Goal: Task Accomplishment & Management: Manage account settings

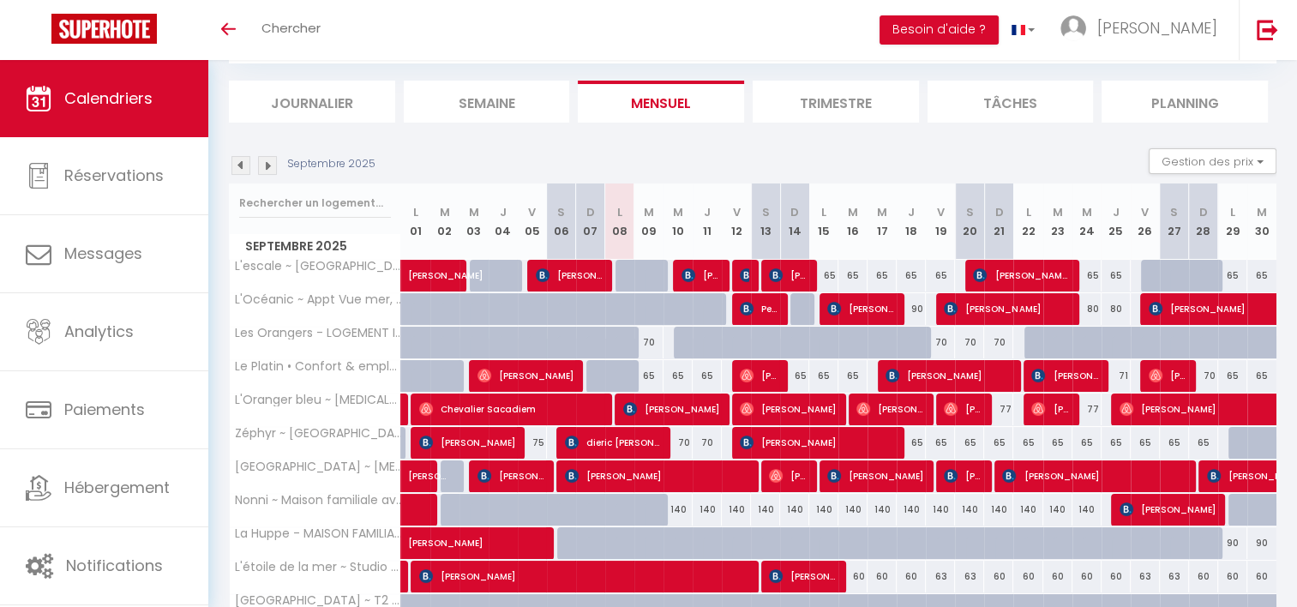
scroll to position [96, 0]
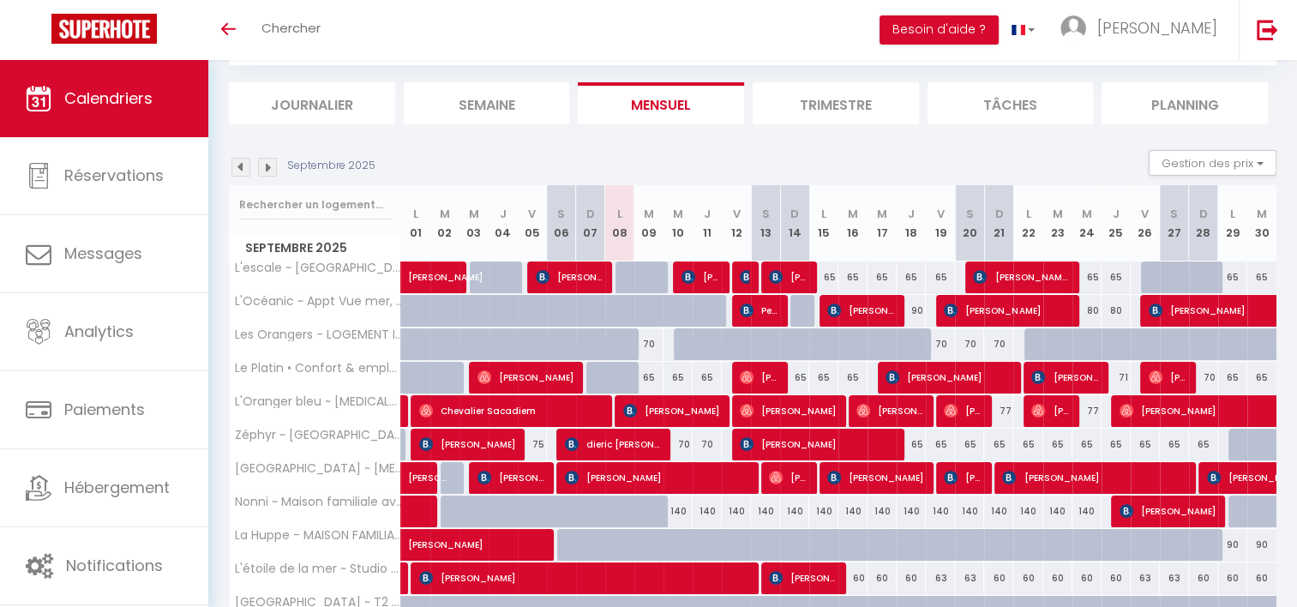
click at [267, 169] on img at bounding box center [267, 167] width 19 height 19
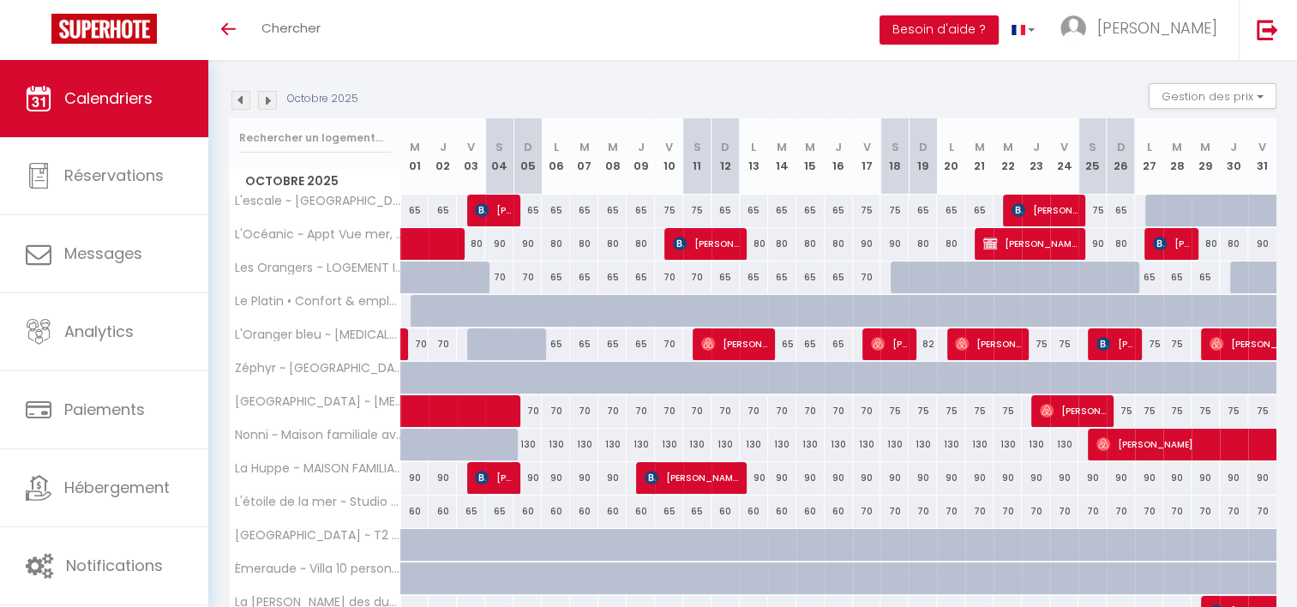
scroll to position [161, 0]
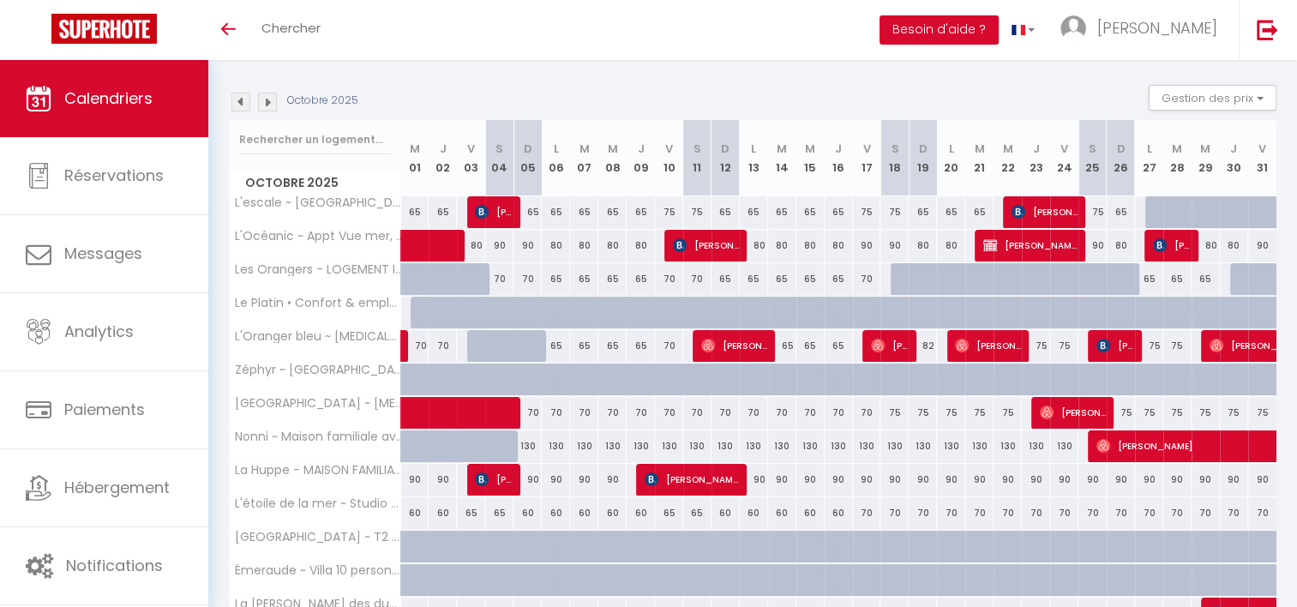
click at [261, 99] on img at bounding box center [267, 102] width 19 height 19
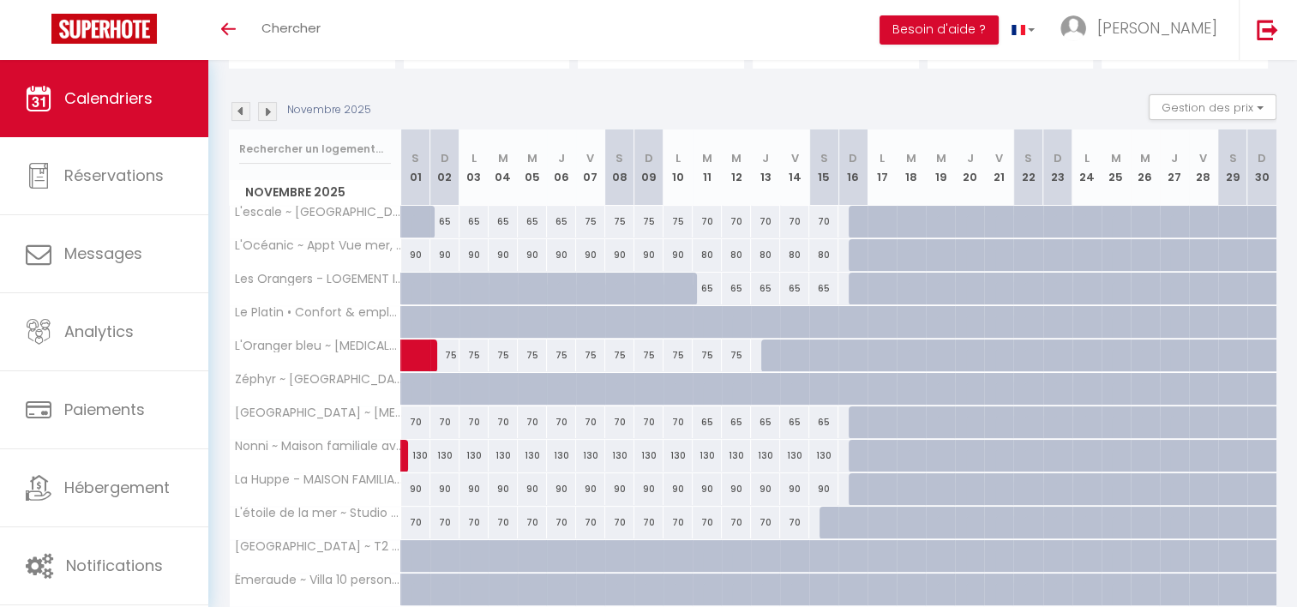
scroll to position [149, 0]
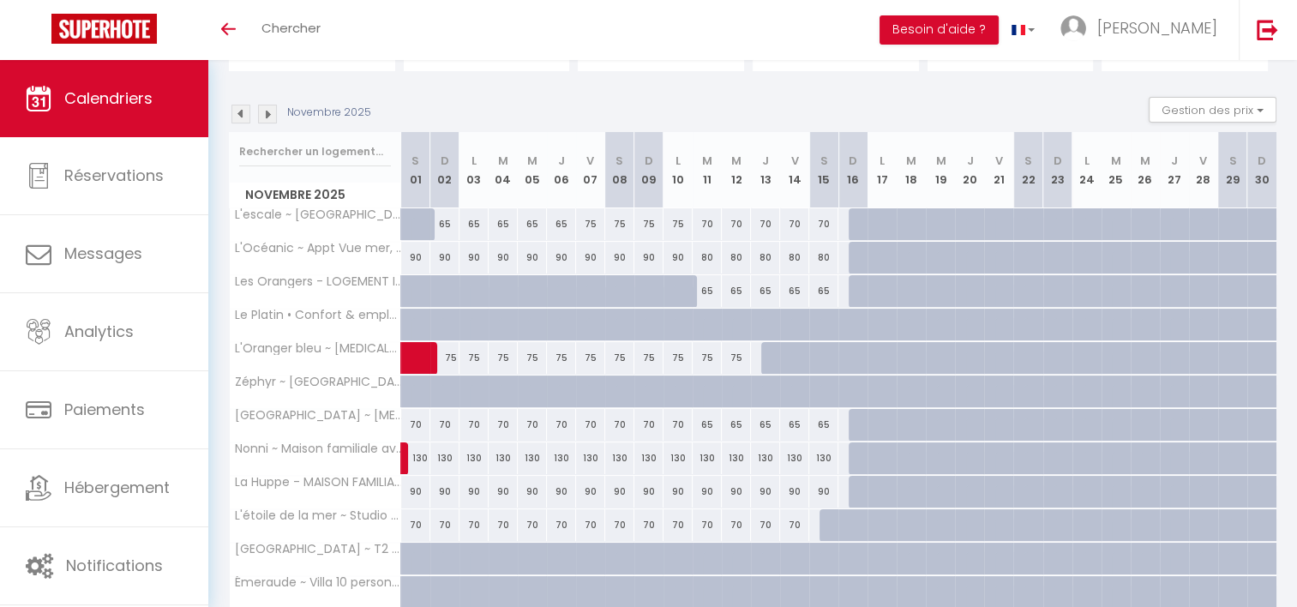
click at [266, 116] on img at bounding box center [267, 114] width 19 height 19
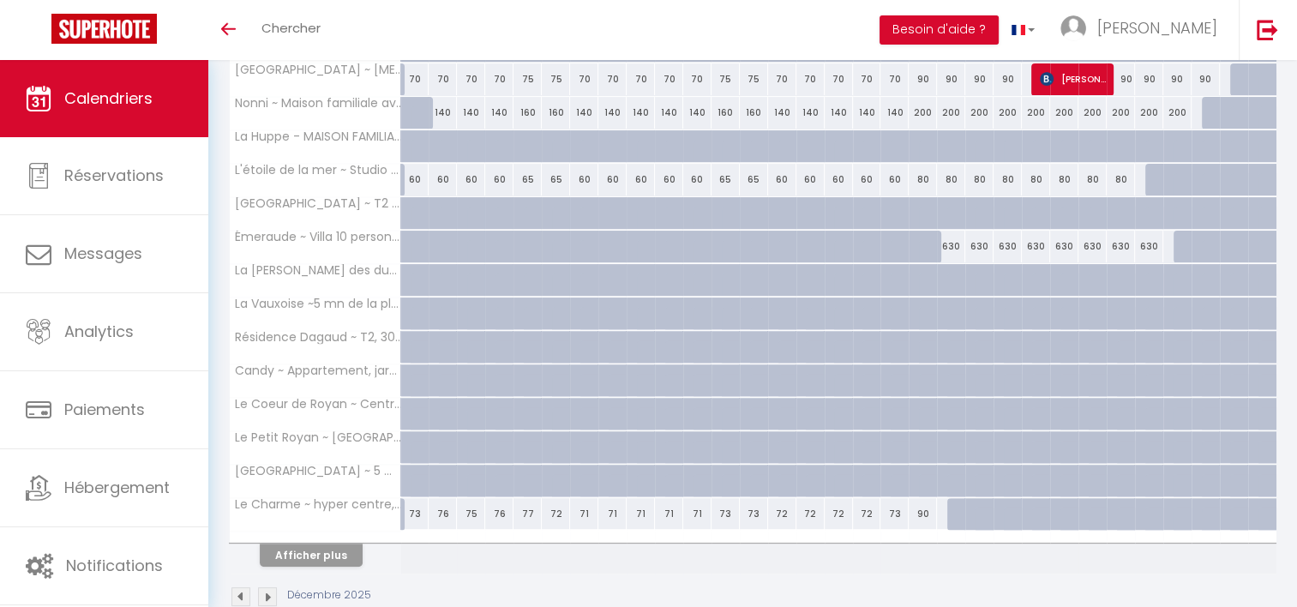
scroll to position [527, 0]
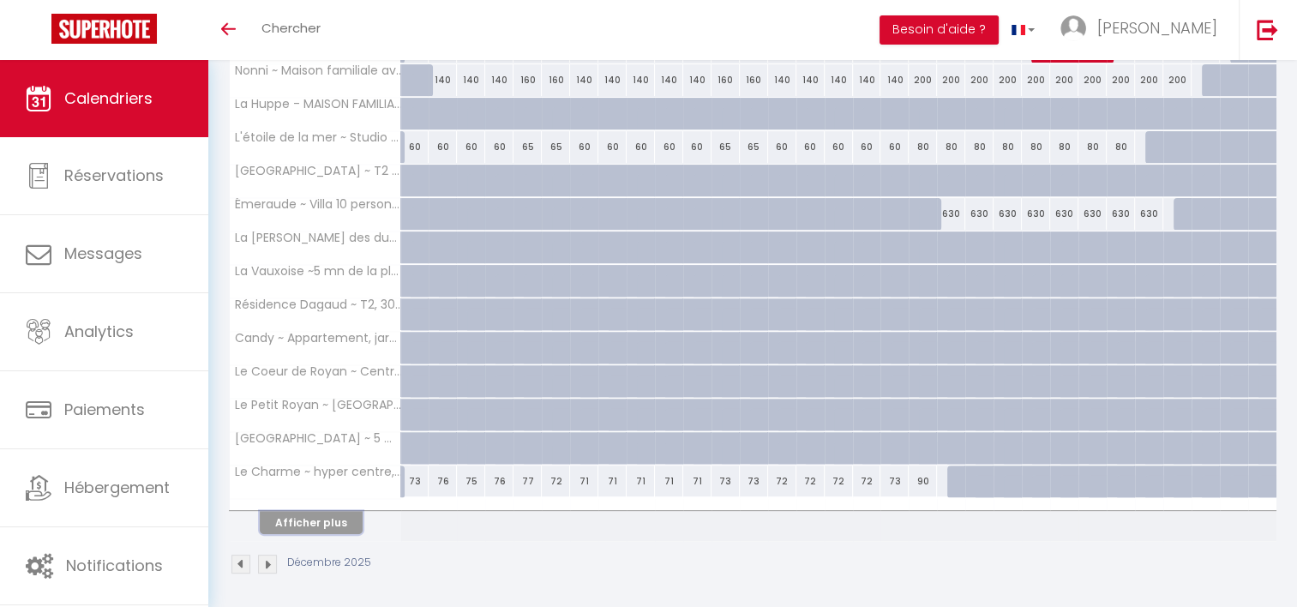
click at [273, 520] on button "Afficher plus" at bounding box center [311, 522] width 103 height 23
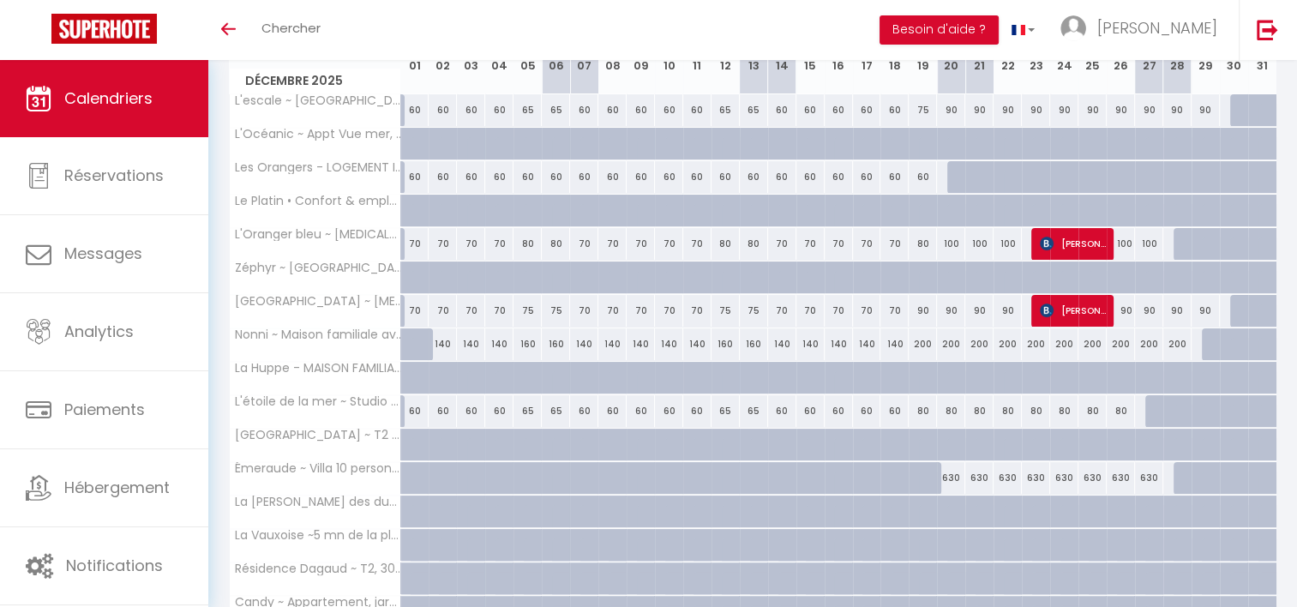
scroll to position [264, 0]
click at [953, 480] on div "630" at bounding box center [951, 477] width 28 height 32
type input "630"
type input "[DATE]"
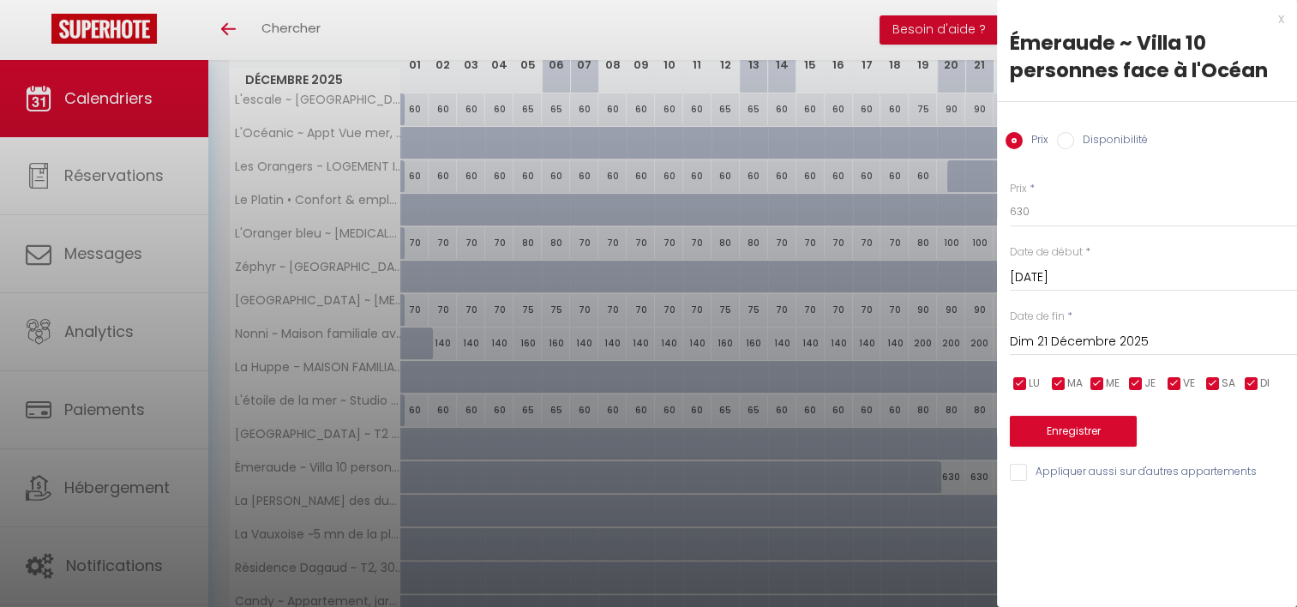
click at [1060, 333] on input "Dim 21 Décembre 2025" at bounding box center [1153, 342] width 287 height 22
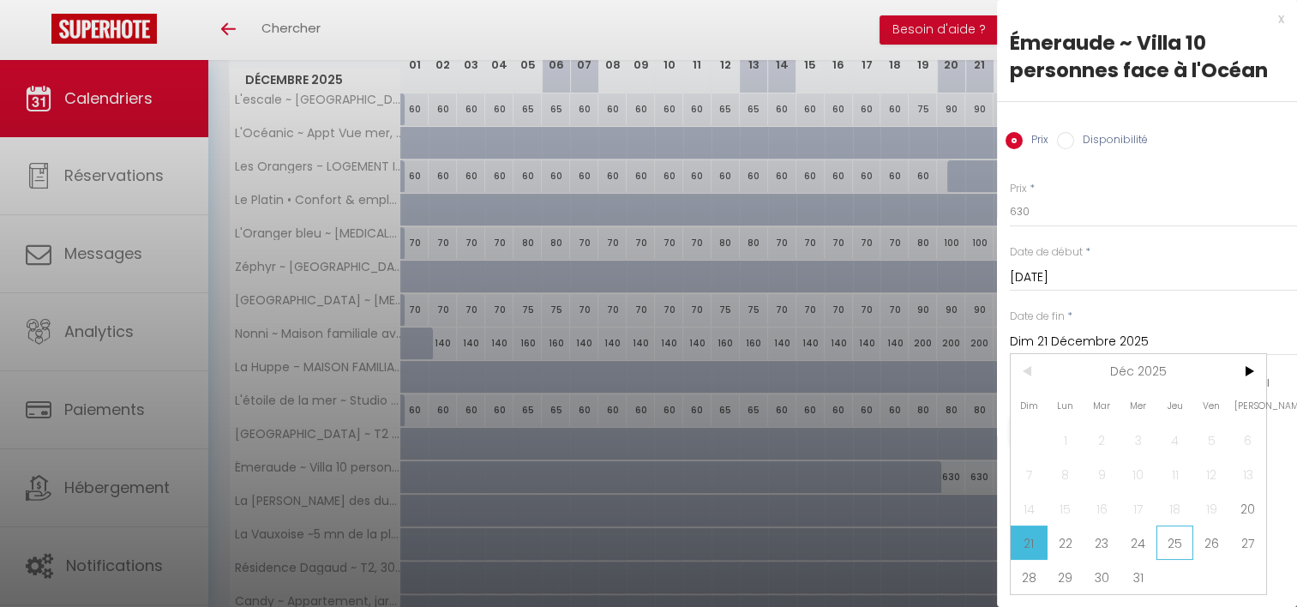
scroll to position [328, 0]
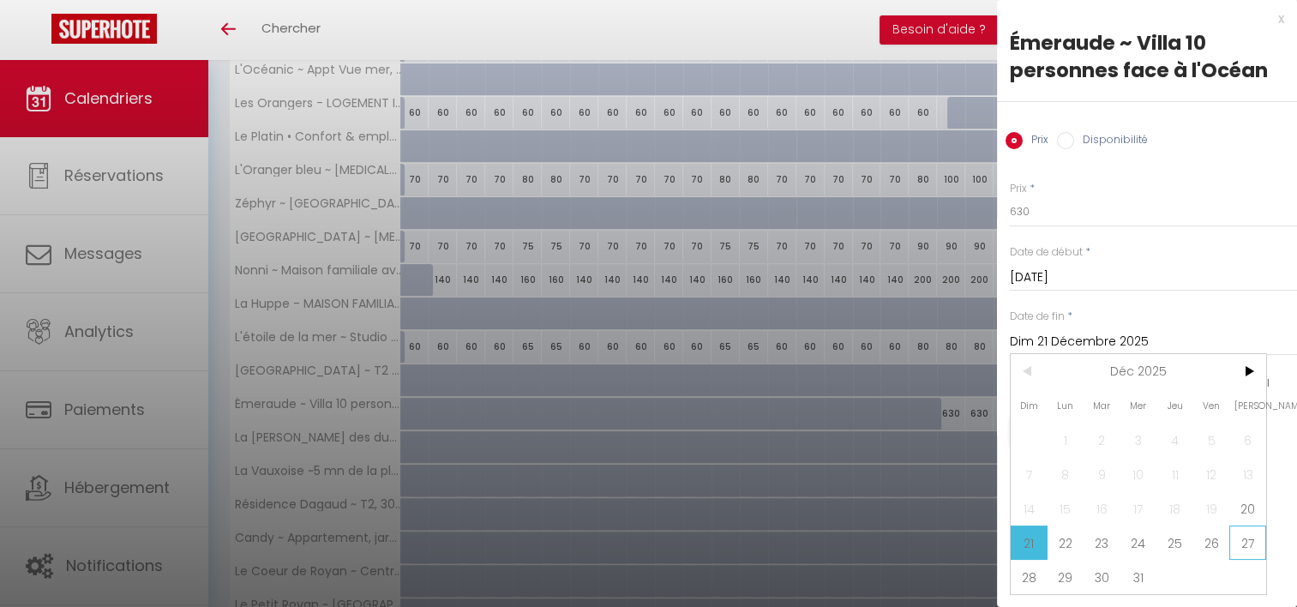
click at [1238, 544] on span "27" at bounding box center [1247, 543] width 37 height 34
type input "[DATE]"
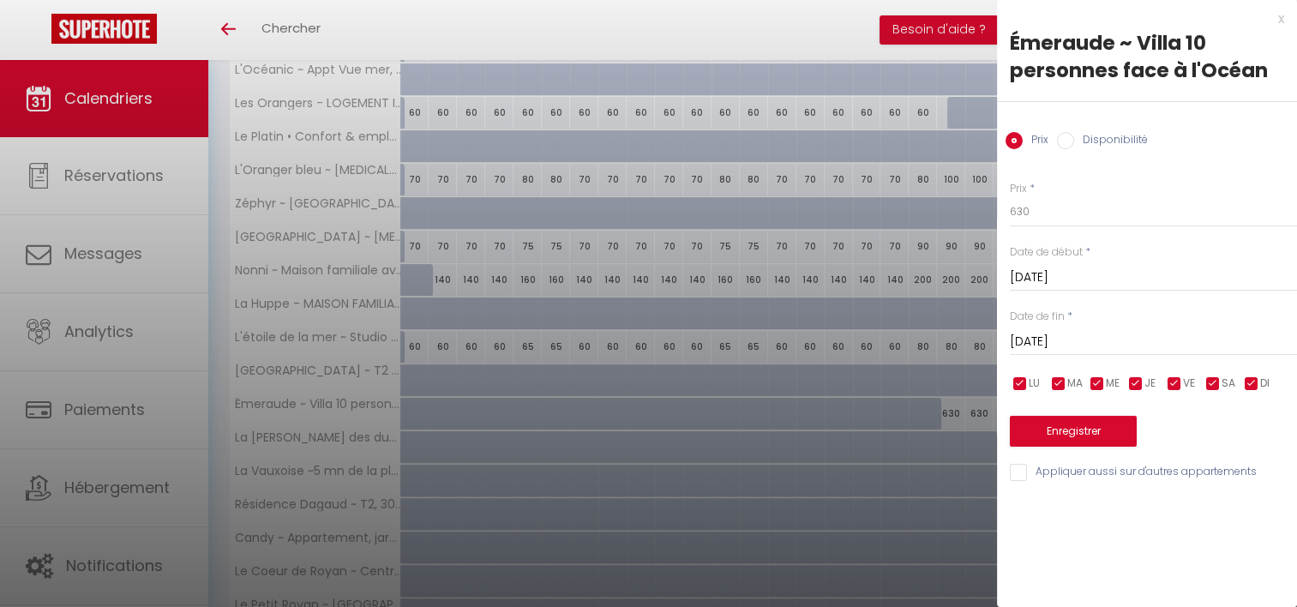
click at [1060, 137] on input "Disponibilité" at bounding box center [1065, 140] width 17 height 17
radio input "true"
radio input "false"
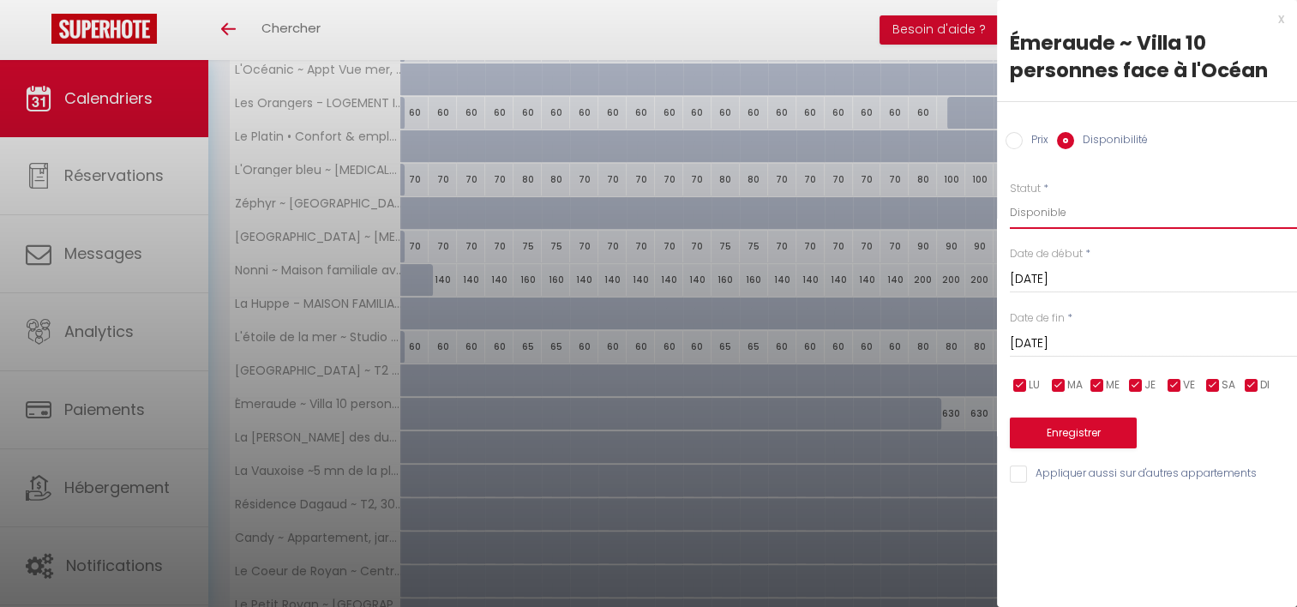
click at [1081, 220] on select "Disponible Indisponible" at bounding box center [1153, 212] width 287 height 33
select select "0"
click at [1010, 196] on select "Disponible Indisponible" at bounding box center [1153, 212] width 287 height 33
click at [1087, 425] on button "Enregistrer" at bounding box center [1073, 433] width 127 height 31
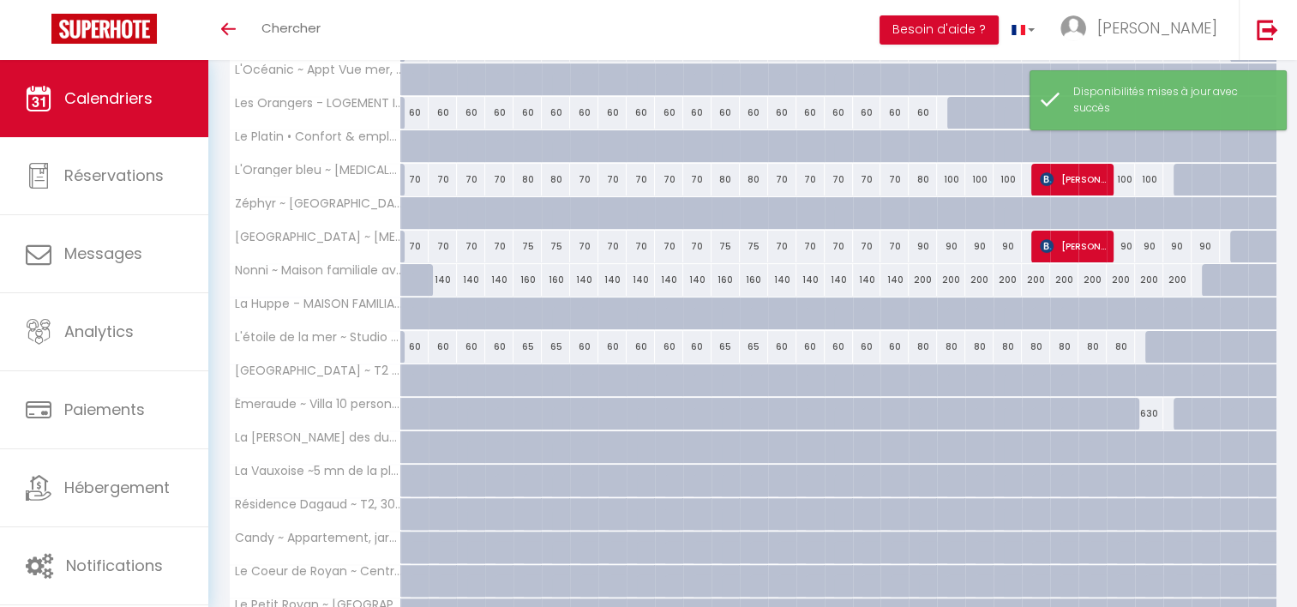
click at [1151, 408] on div "630" at bounding box center [1149, 414] width 28 height 32
select select "1"
type input "[DATE]"
type input "Dim 28 Décembre 2025"
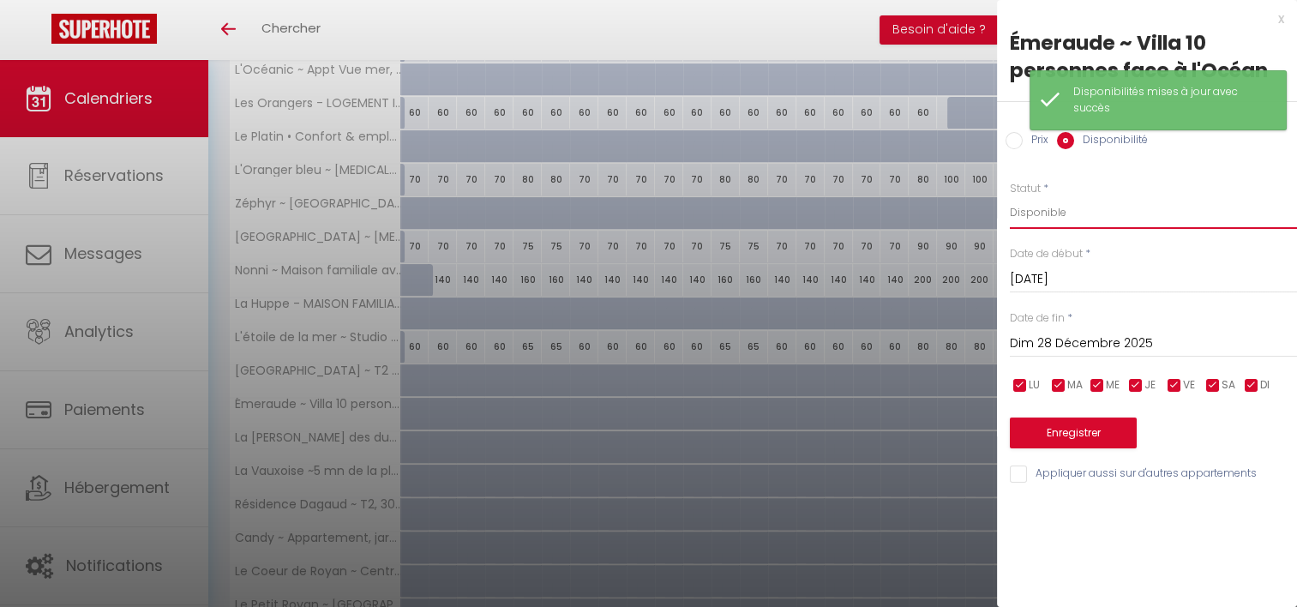
click at [1049, 218] on select "Disponible Indisponible" at bounding box center [1153, 212] width 287 height 33
select select "0"
click at [1010, 196] on select "Disponible Indisponible" at bounding box center [1153, 212] width 287 height 33
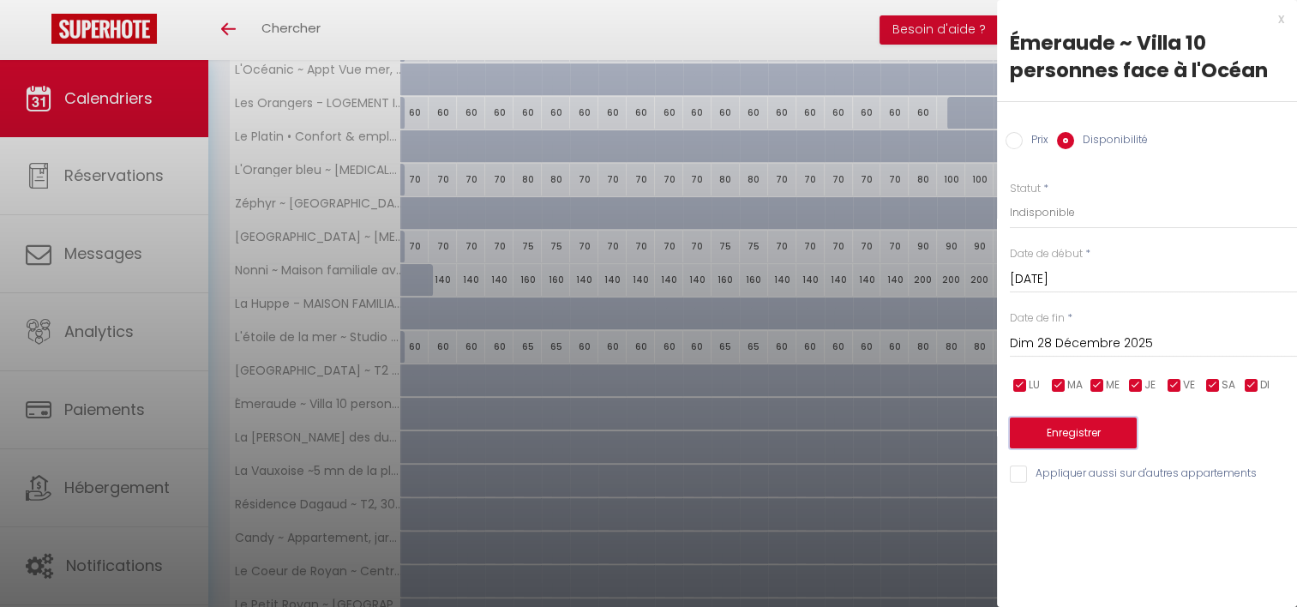
click at [1088, 446] on button "Enregistrer" at bounding box center [1073, 433] width 127 height 31
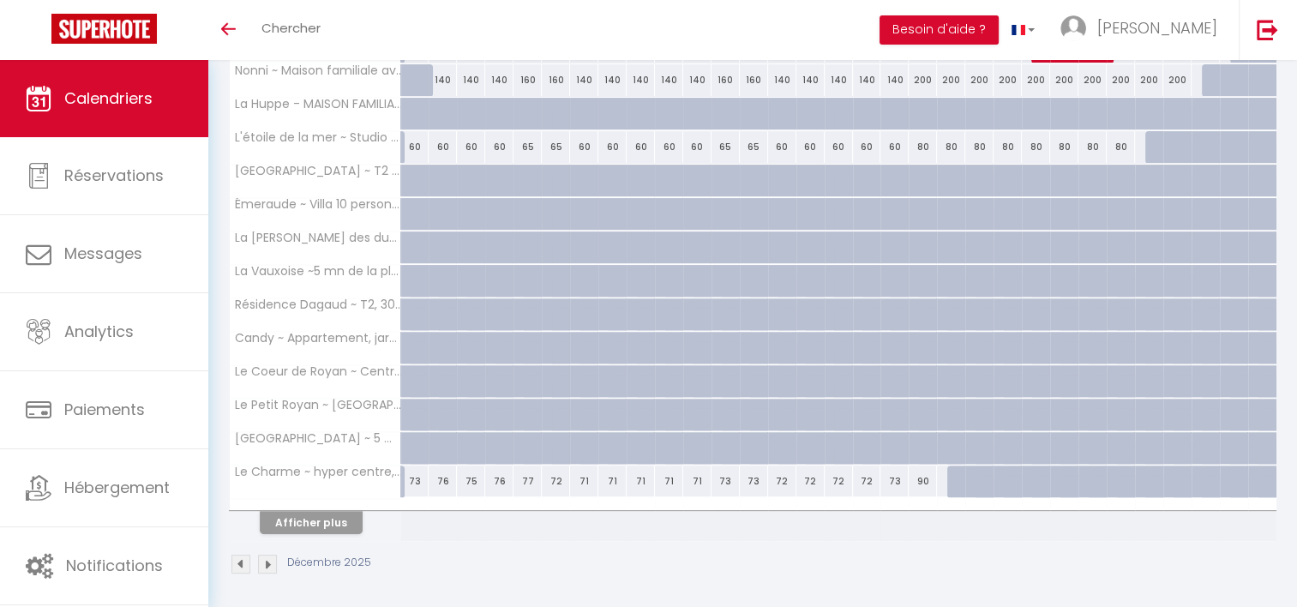
scroll to position [526, 0]
